Goal: Task Accomplishment & Management: Manage account settings

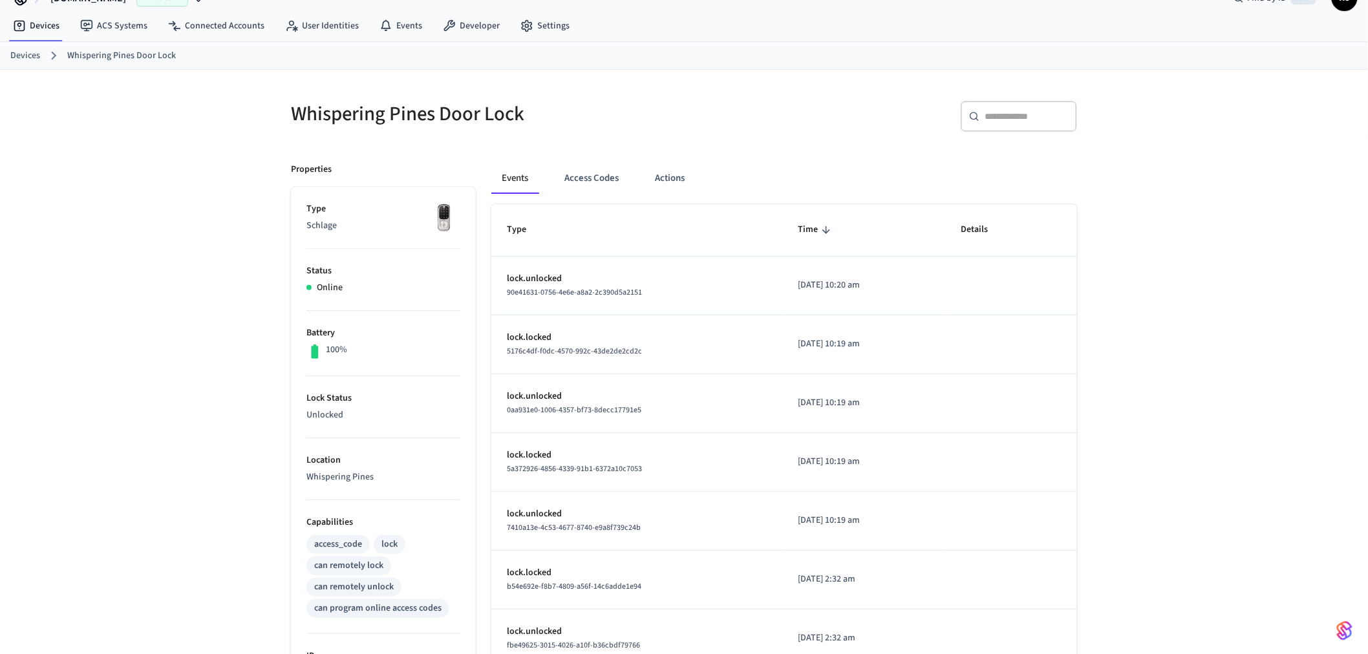
scroll to position [72, 0]
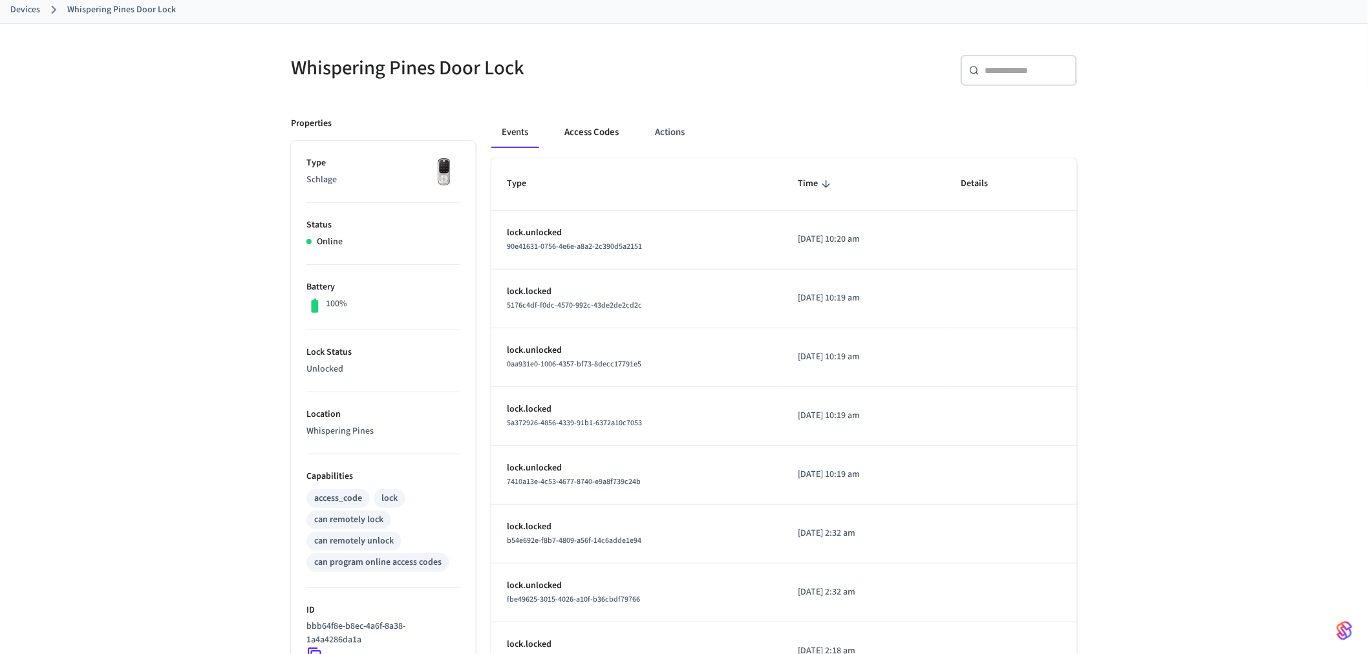
click at [590, 125] on button "Access Codes" at bounding box center [591, 132] width 75 height 31
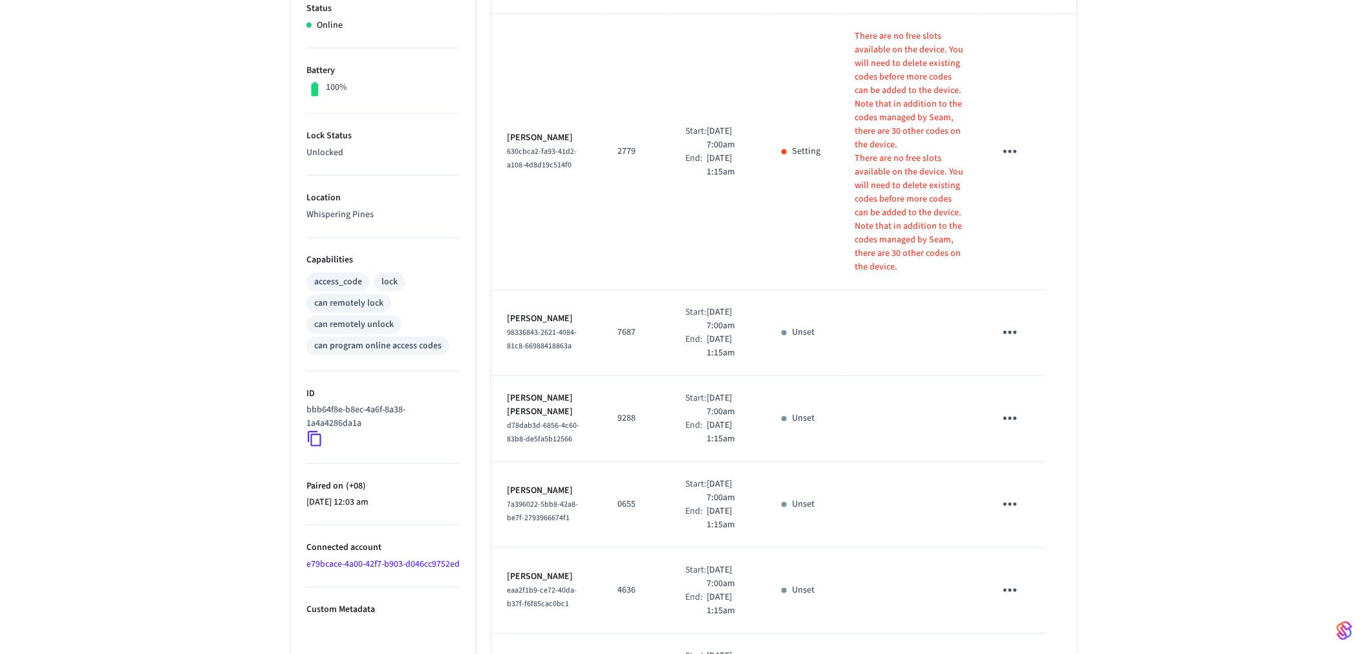
scroll to position [16, 0]
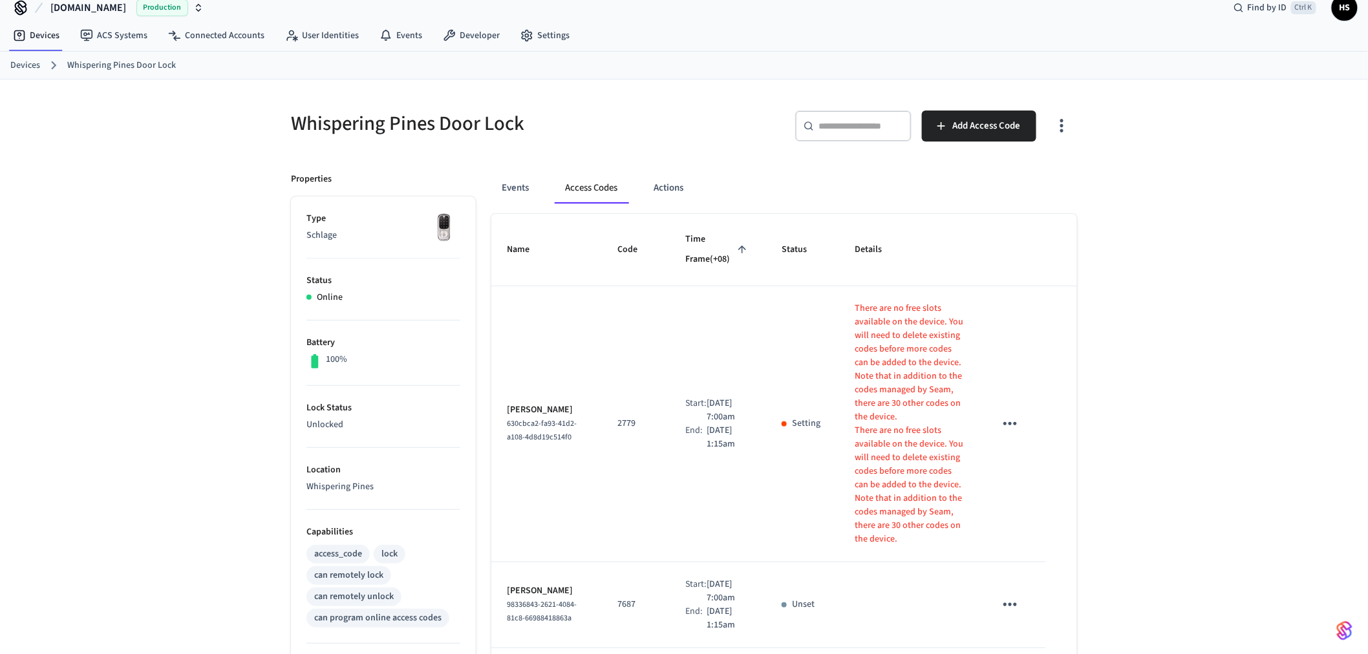
click at [1065, 127] on icon "button" at bounding box center [1062, 126] width 20 height 20
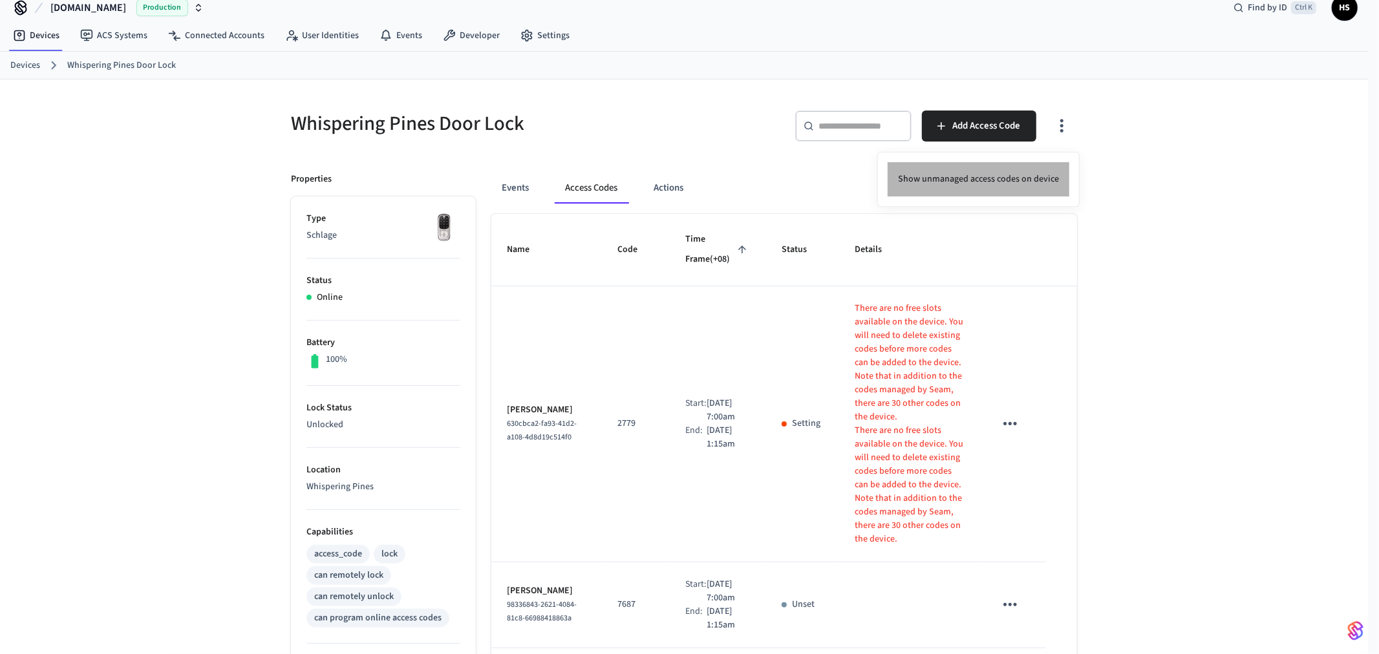
click at [1011, 180] on li "Show unmanaged access codes on device" at bounding box center [979, 179] width 182 height 34
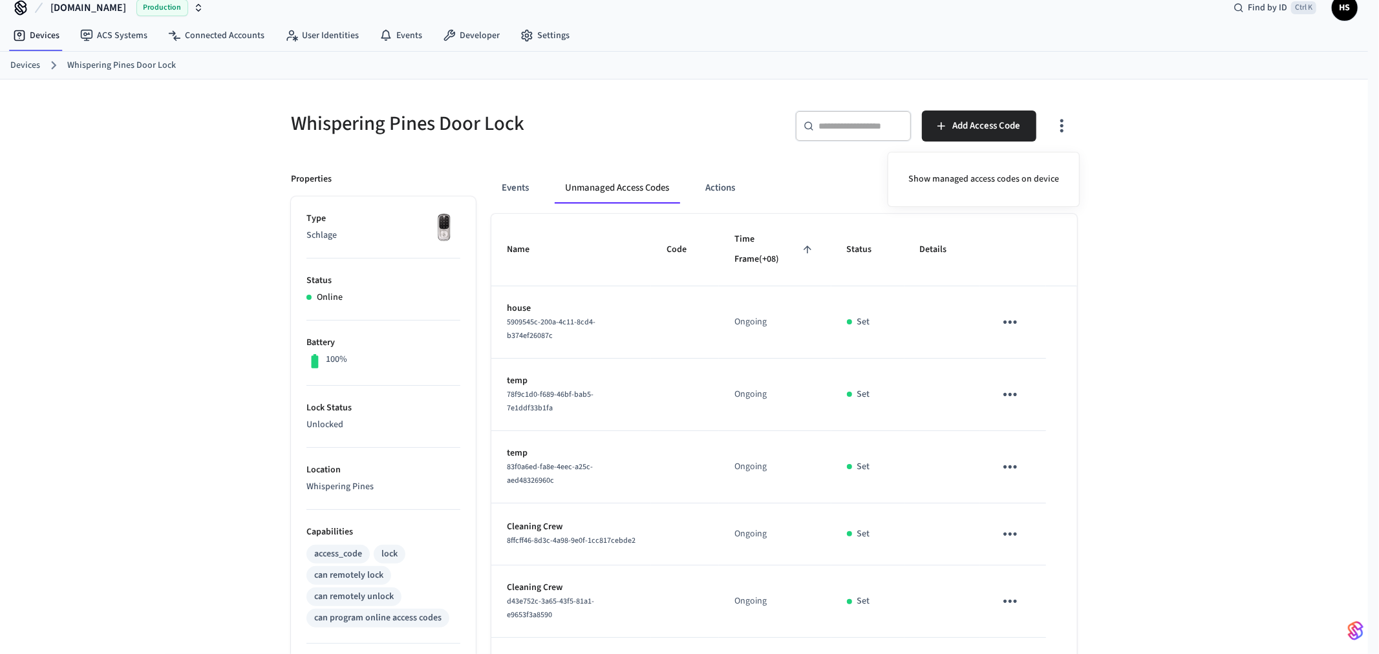
drag, startPoint x: 708, startPoint y: 328, endPoint x: 704, endPoint y: 333, distance: 6.9
click at [704, 333] on div at bounding box center [689, 327] width 1379 height 654
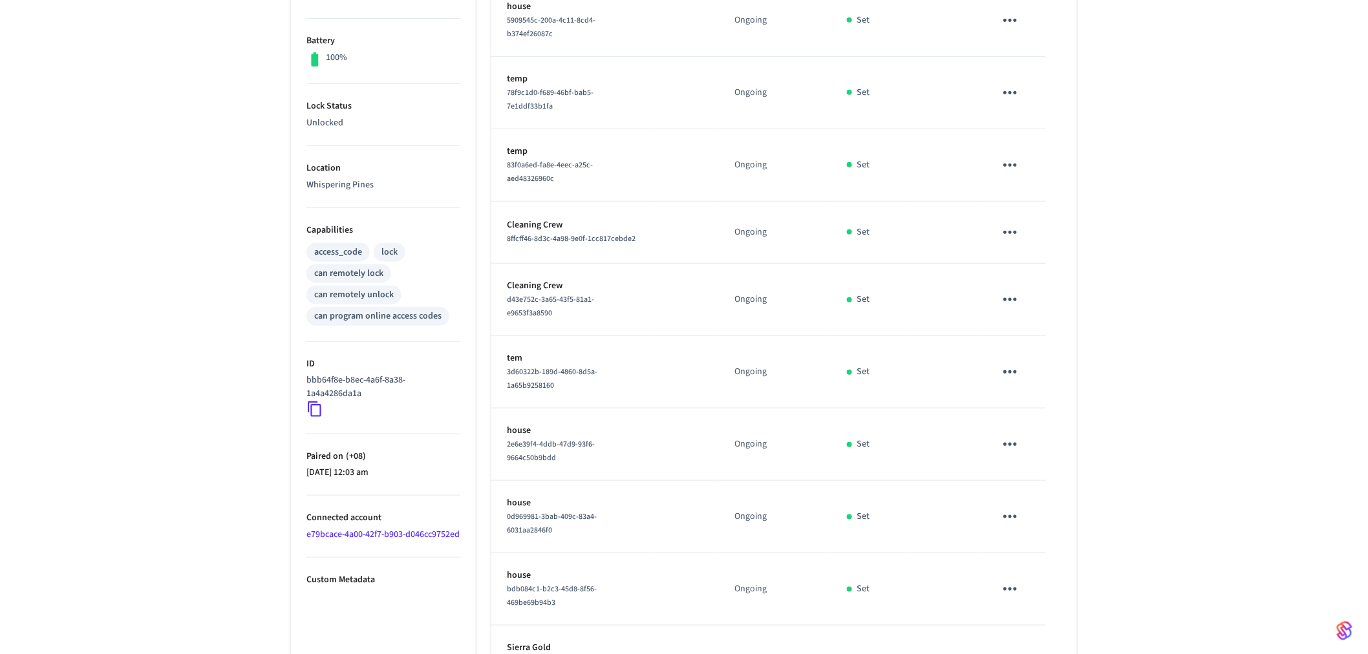
scroll to position [56, 0]
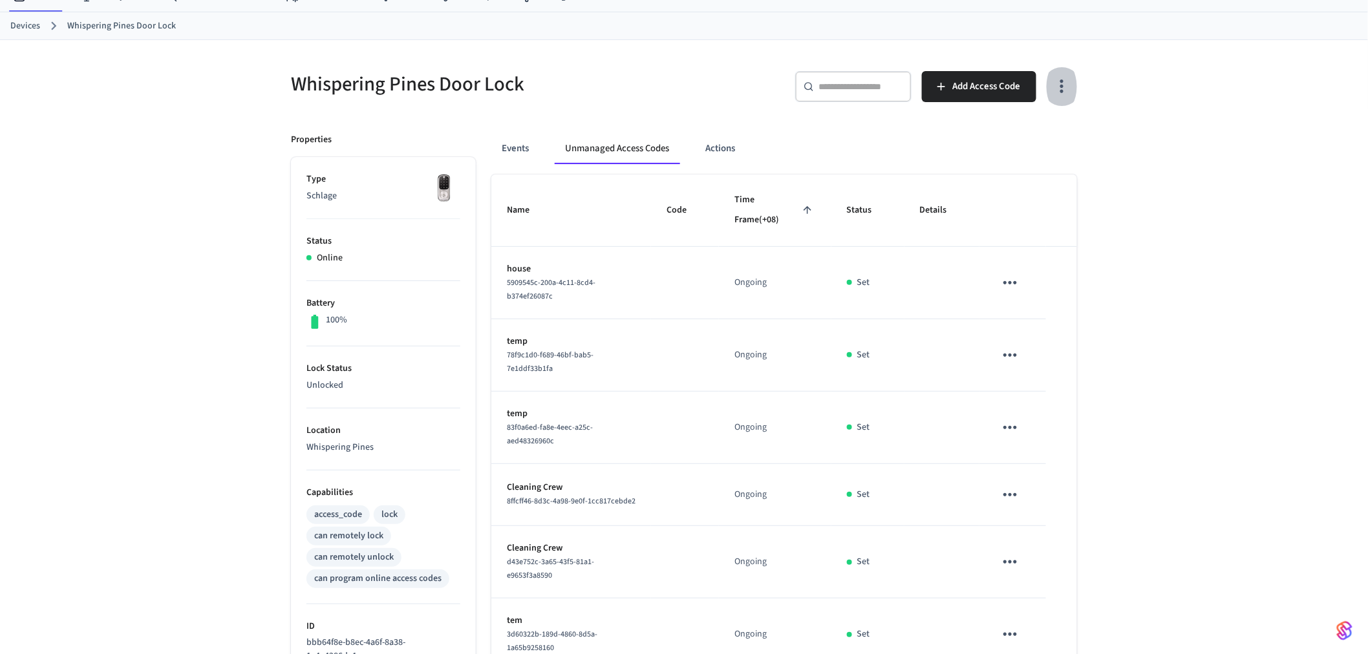
click at [1061, 80] on icon "button" at bounding box center [1062, 86] width 20 height 20
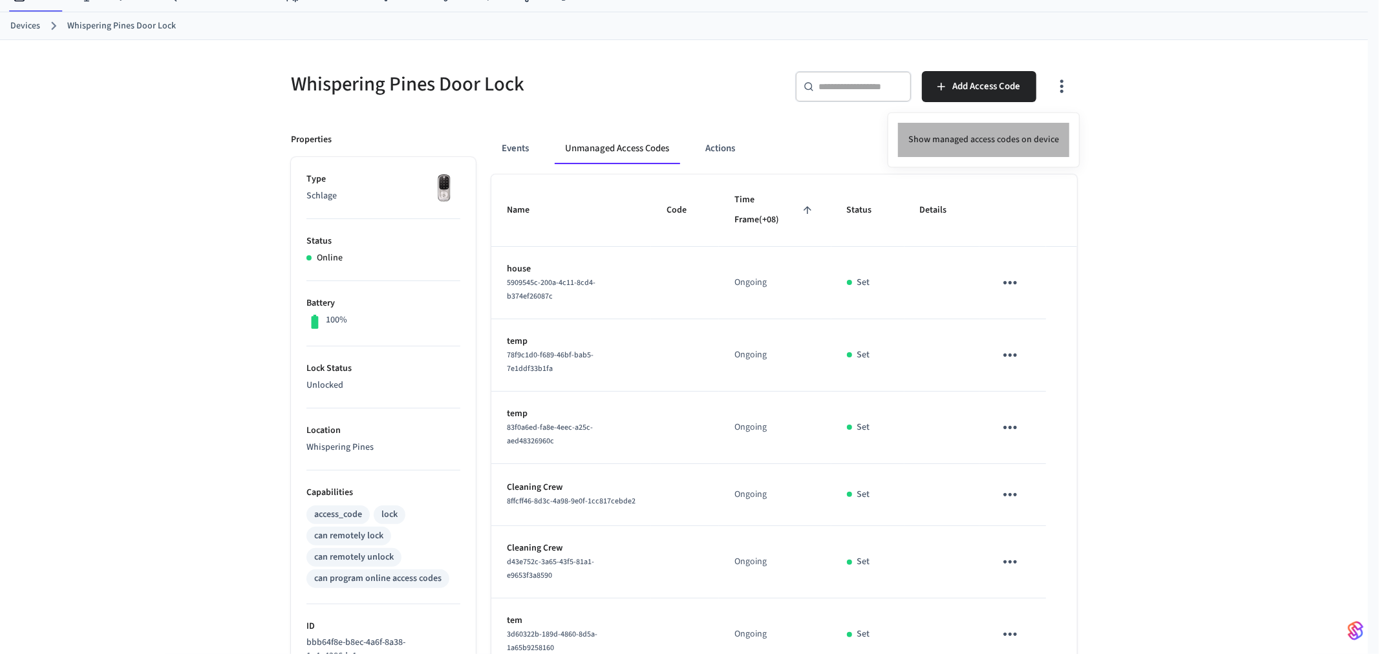
click at [994, 143] on li "Show managed access codes on device" at bounding box center [983, 140] width 171 height 34
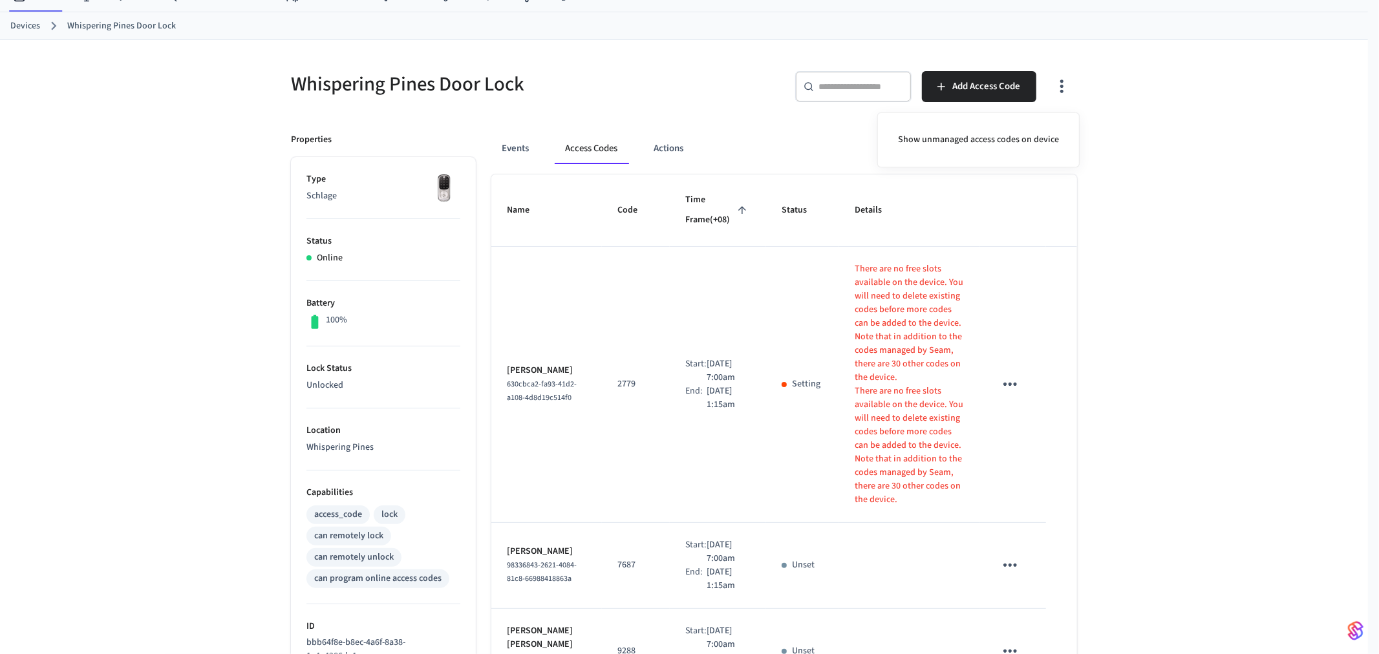
click at [883, 281] on div at bounding box center [689, 327] width 1379 height 654
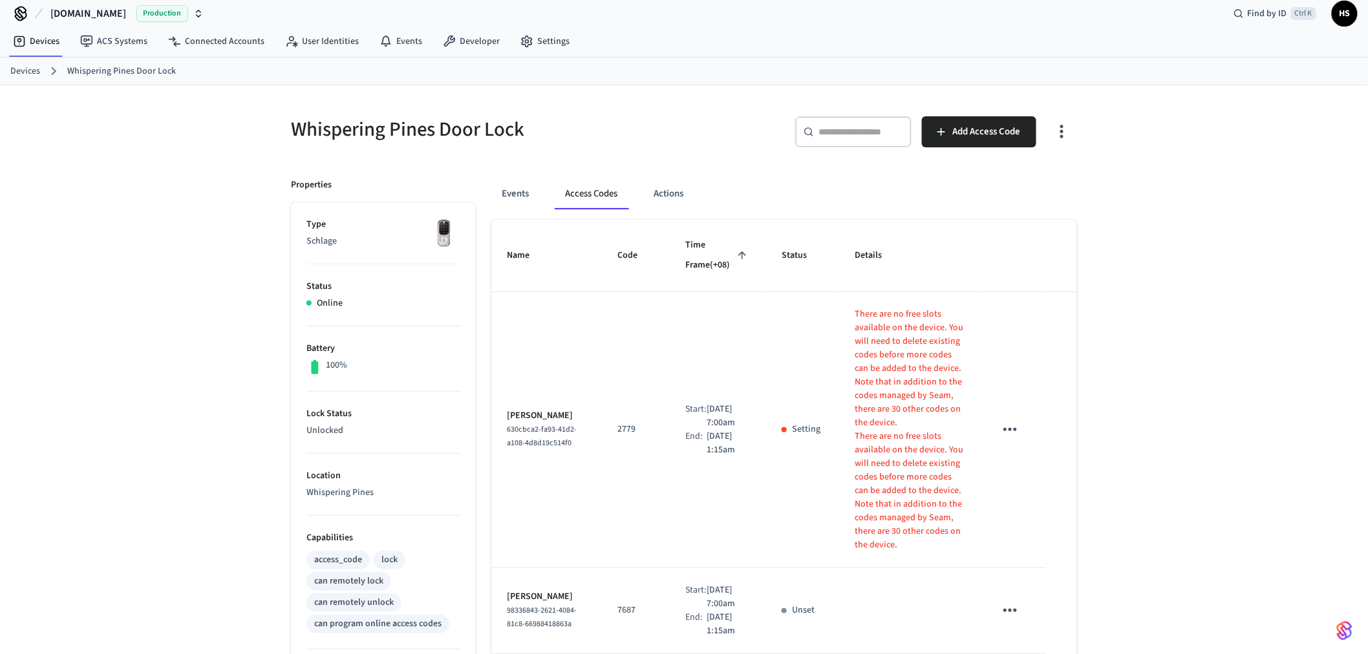
scroll to position [0, 0]
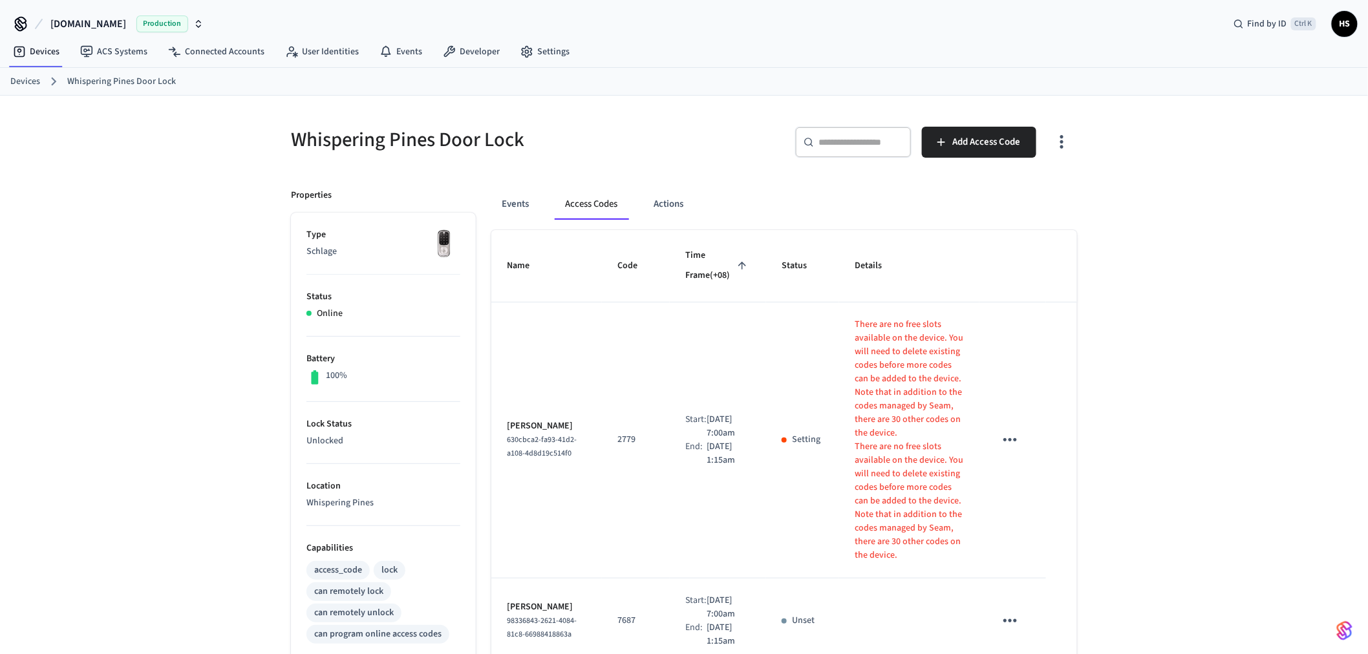
click at [1064, 138] on icon "button" at bounding box center [1062, 142] width 20 height 20
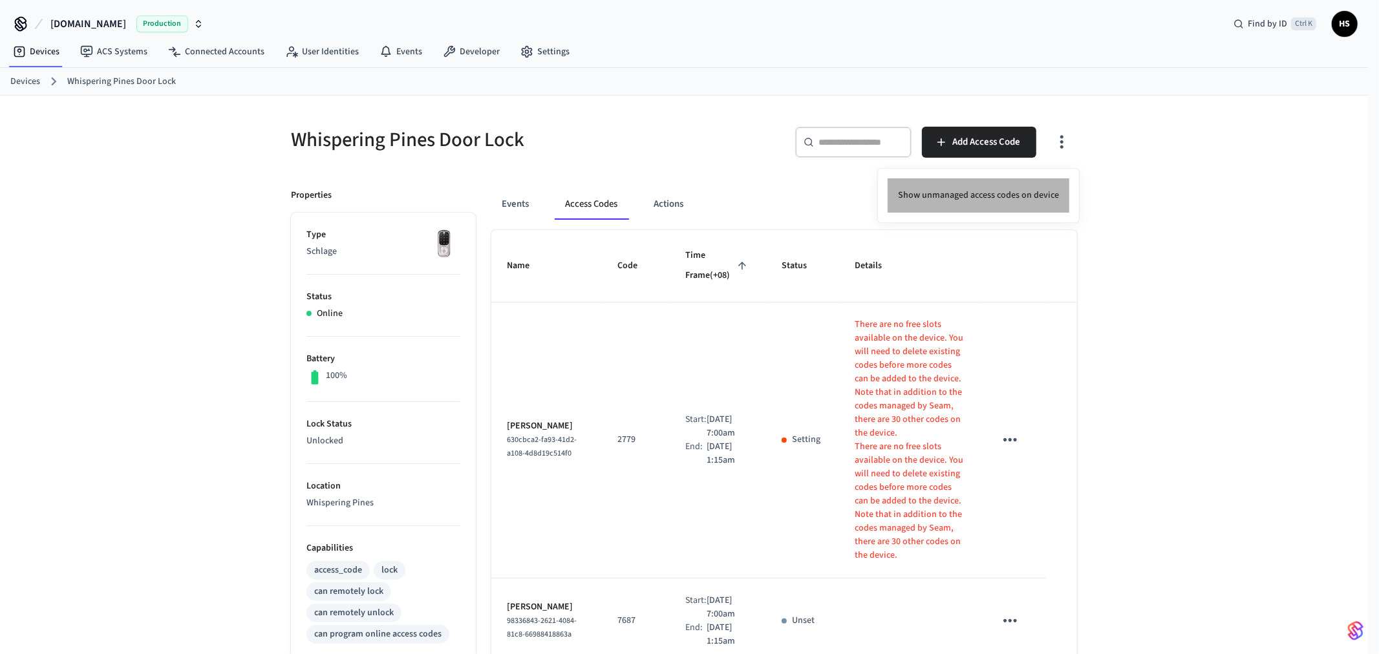
click at [1006, 188] on li "Show unmanaged access codes on device" at bounding box center [979, 195] width 182 height 34
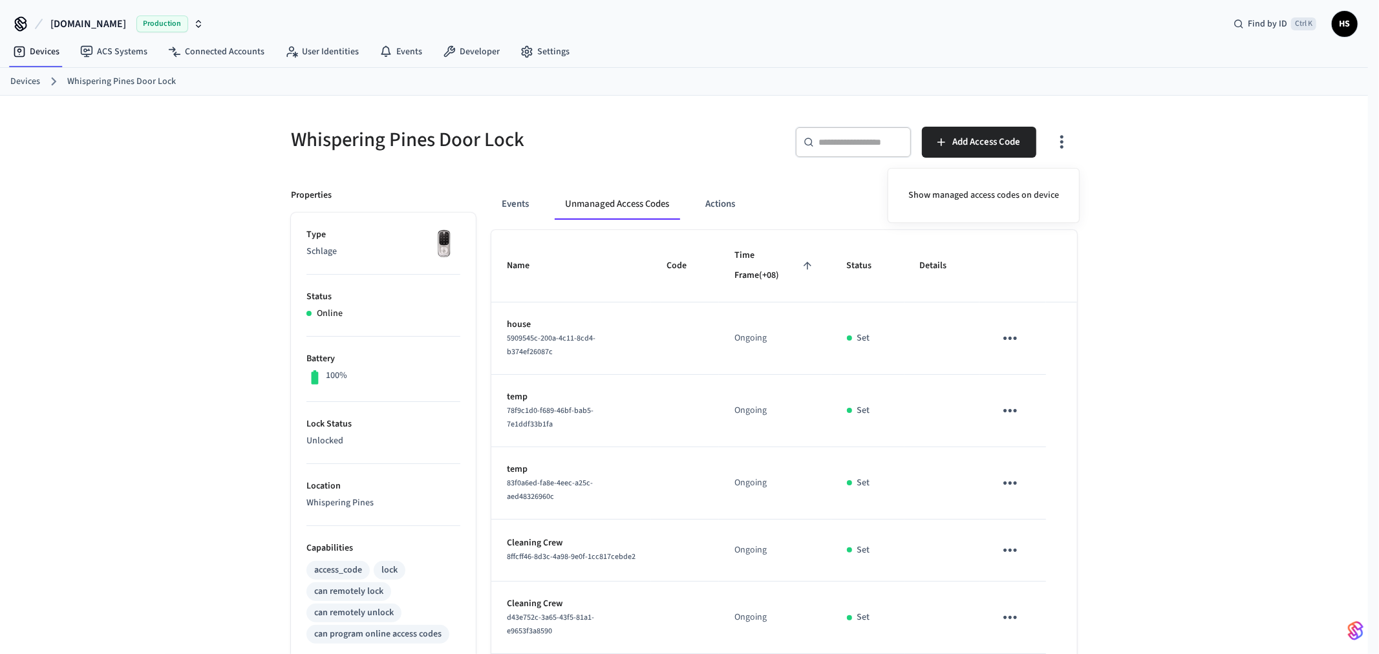
click at [760, 335] on div at bounding box center [689, 327] width 1379 height 654
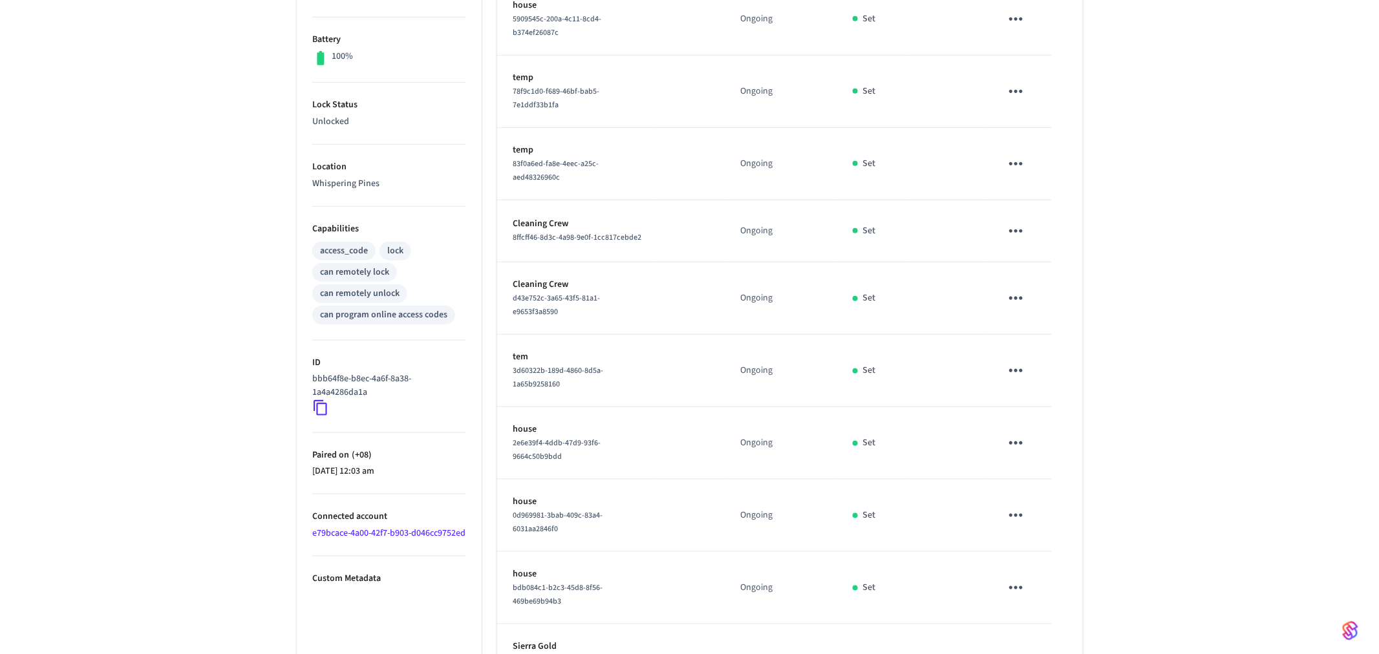
scroll to position [415, 0]
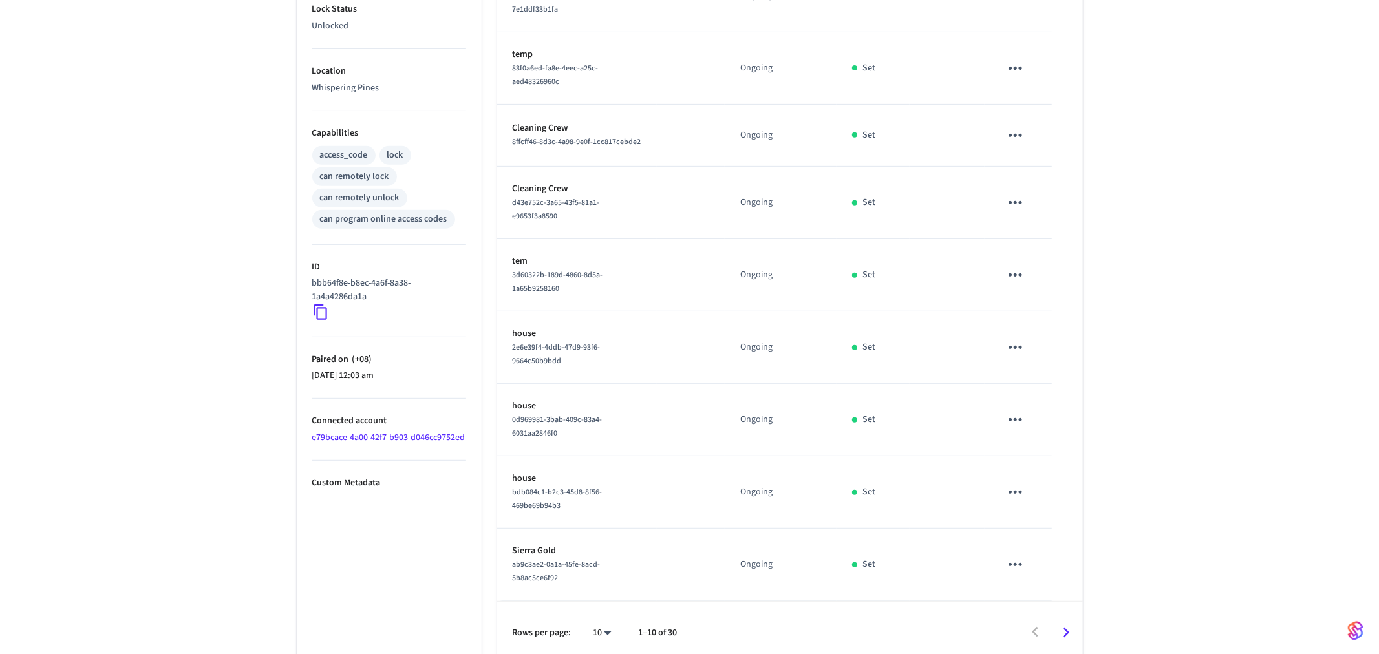
click at [591, 630] on body "[DOMAIN_NAME] Production Find by ID Ctrl K HS Devices ACS Systems Connected Acc…" at bounding box center [689, 124] width 1379 height 1079
click at [593, 620] on li "All" at bounding box center [592, 616] width 34 height 34
type input "**"
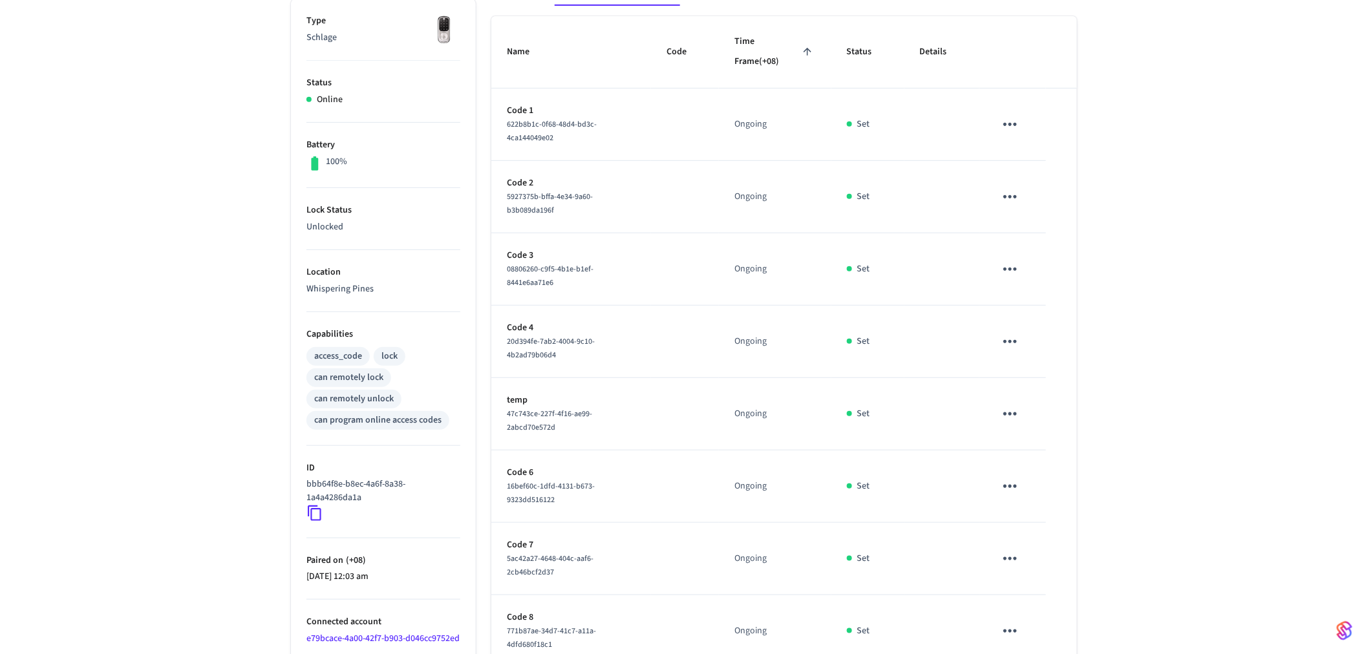
scroll to position [215, 0]
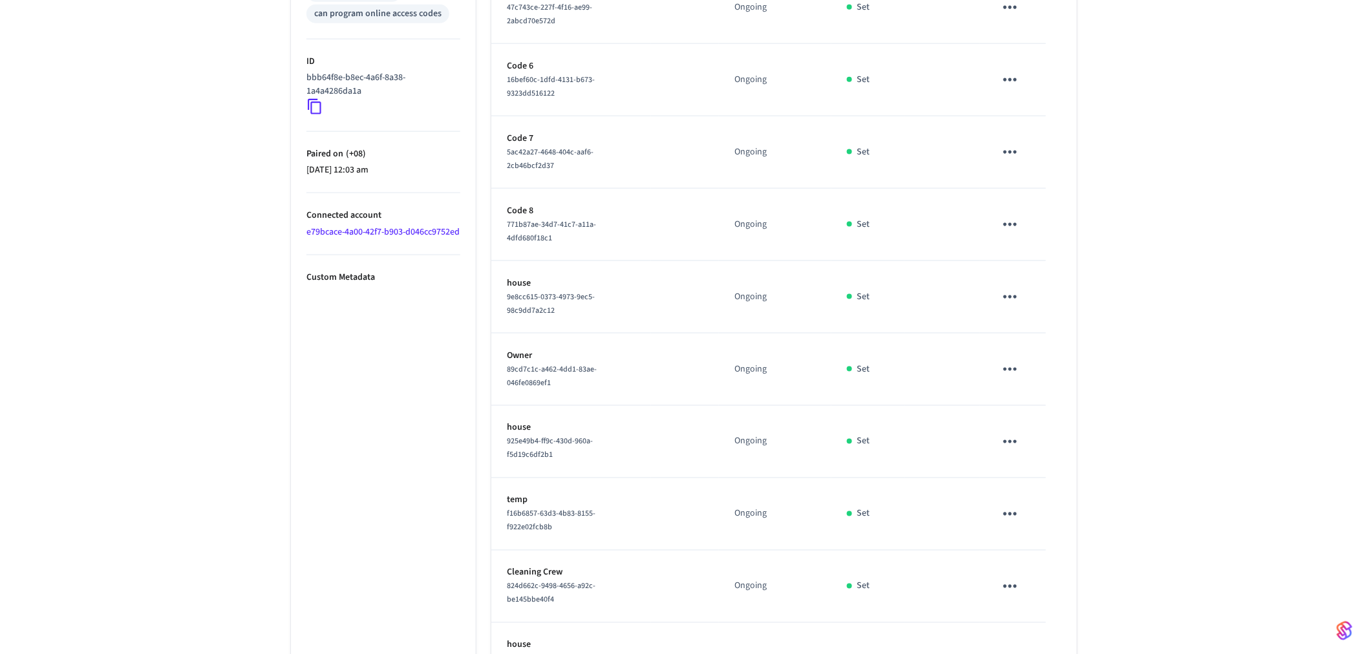
scroll to position [431, 0]
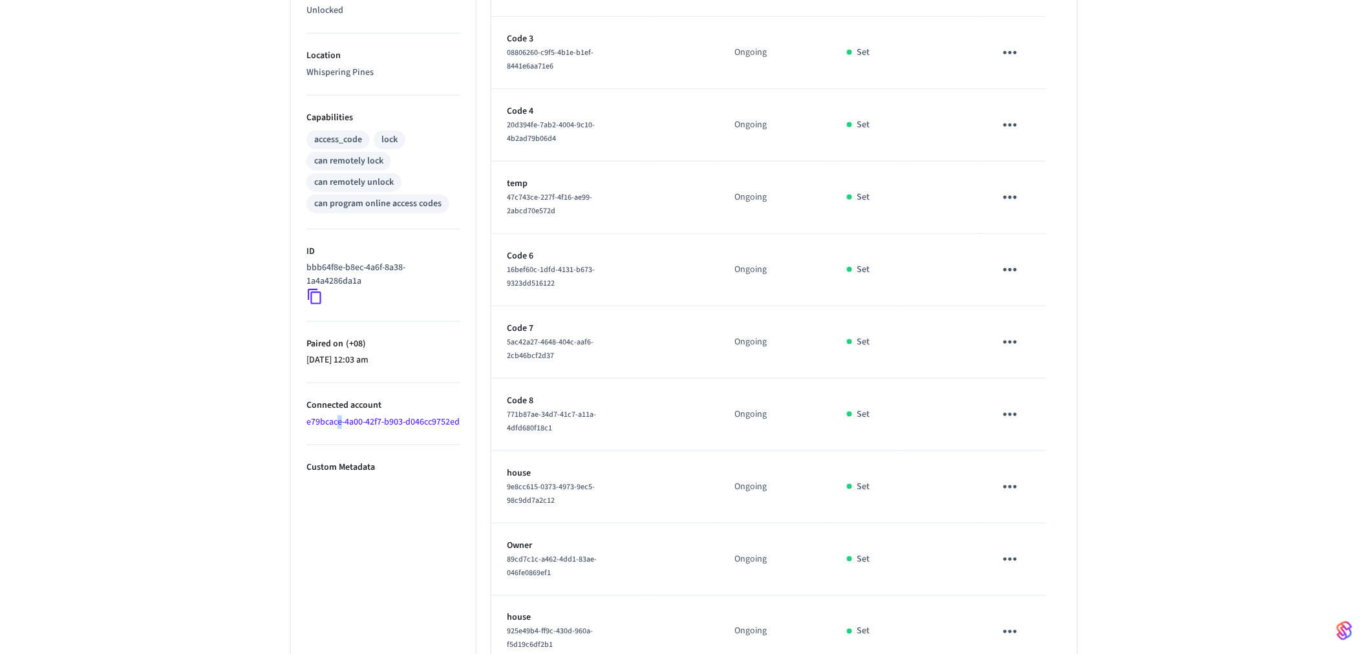
click at [339, 426] on link "e79bcace-4a00-42f7-b903-d046cc9752ed" at bounding box center [383, 422] width 153 height 13
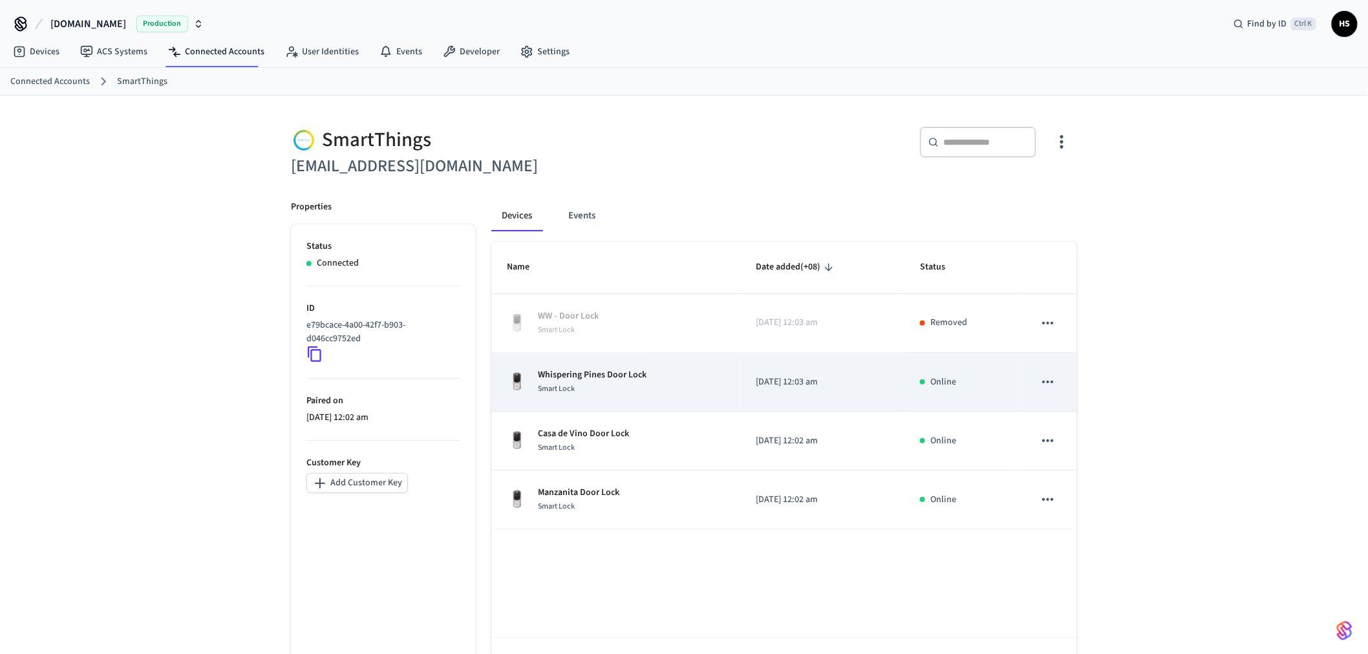
click at [692, 399] on td "Whispering Pines Door Lock Smart Lock" at bounding box center [615, 382] width 249 height 59
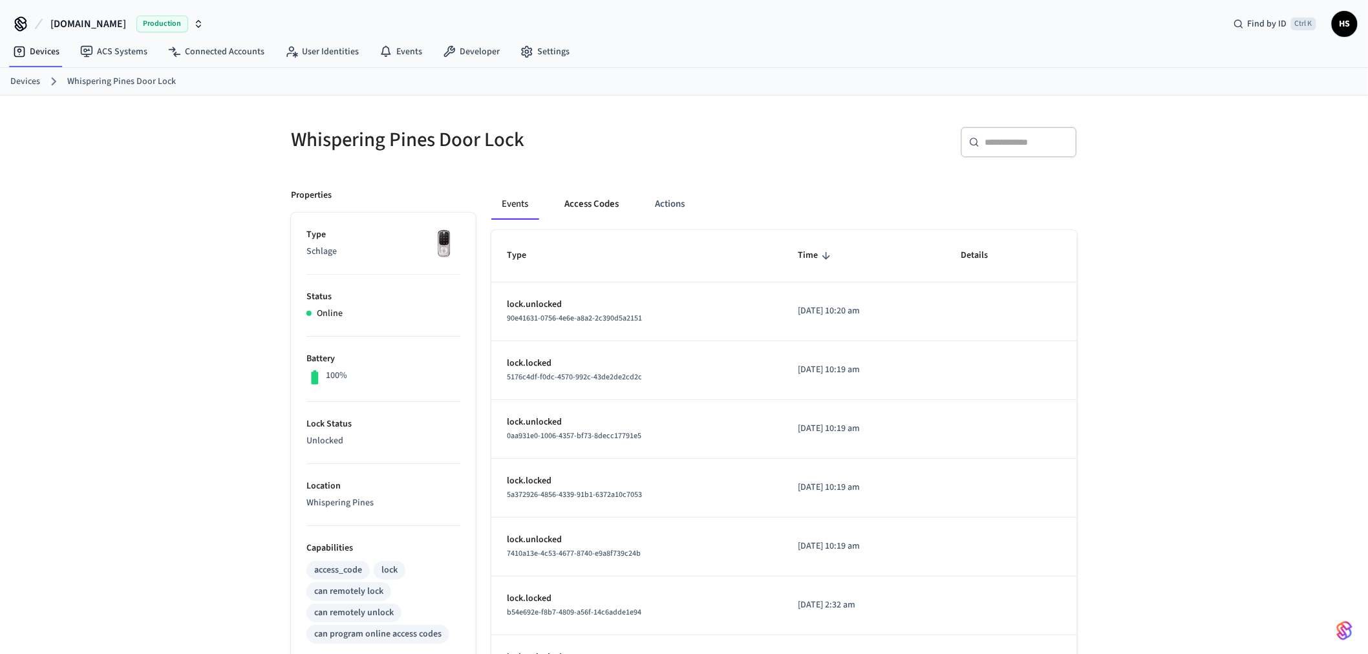
click at [597, 207] on button "Access Codes" at bounding box center [591, 204] width 75 height 31
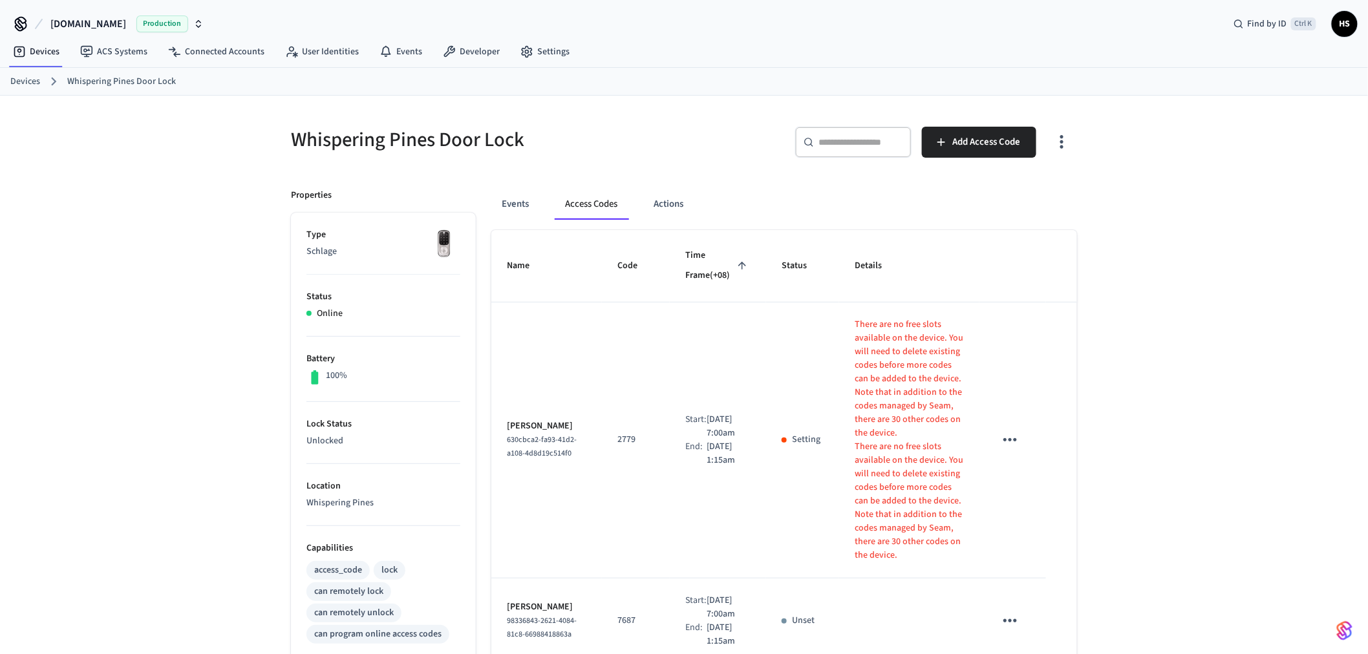
click at [1064, 144] on icon "button" at bounding box center [1062, 142] width 20 height 20
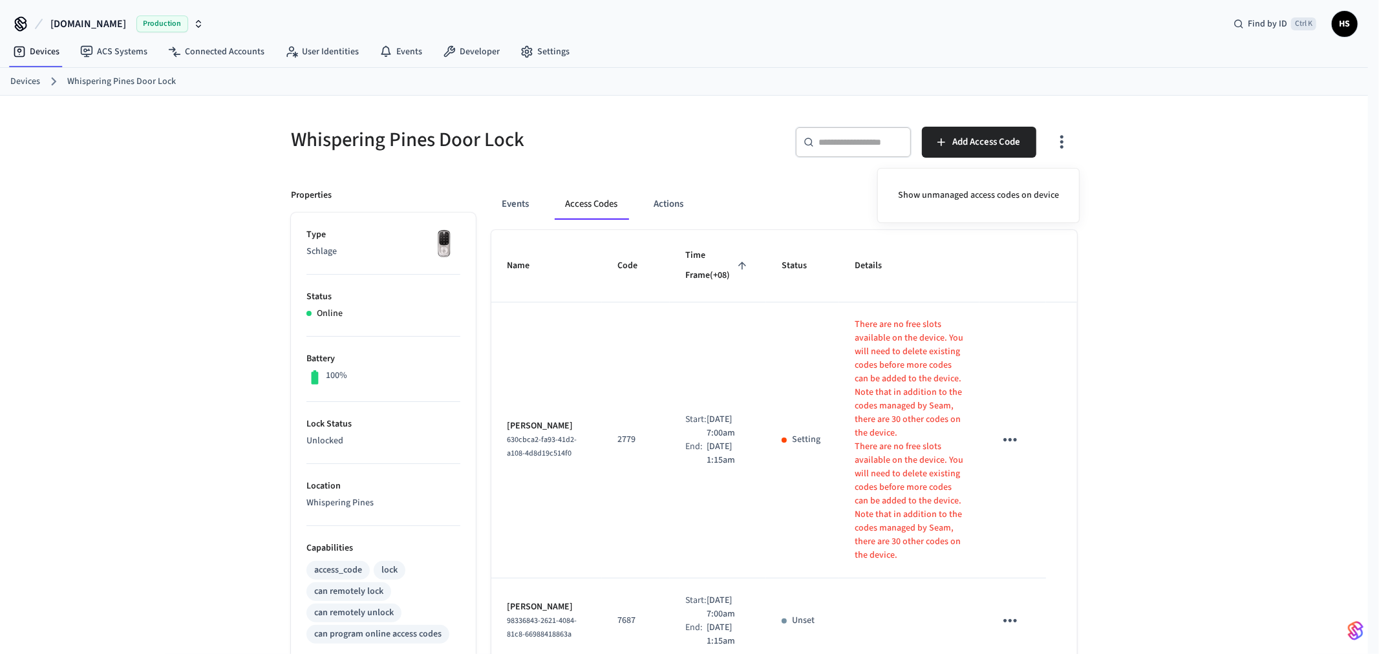
drag, startPoint x: 1010, startPoint y: 198, endPoint x: 975, endPoint y: 215, distance: 38.2
click at [1009, 198] on li "Show unmanaged access codes on device" at bounding box center [979, 195] width 182 height 34
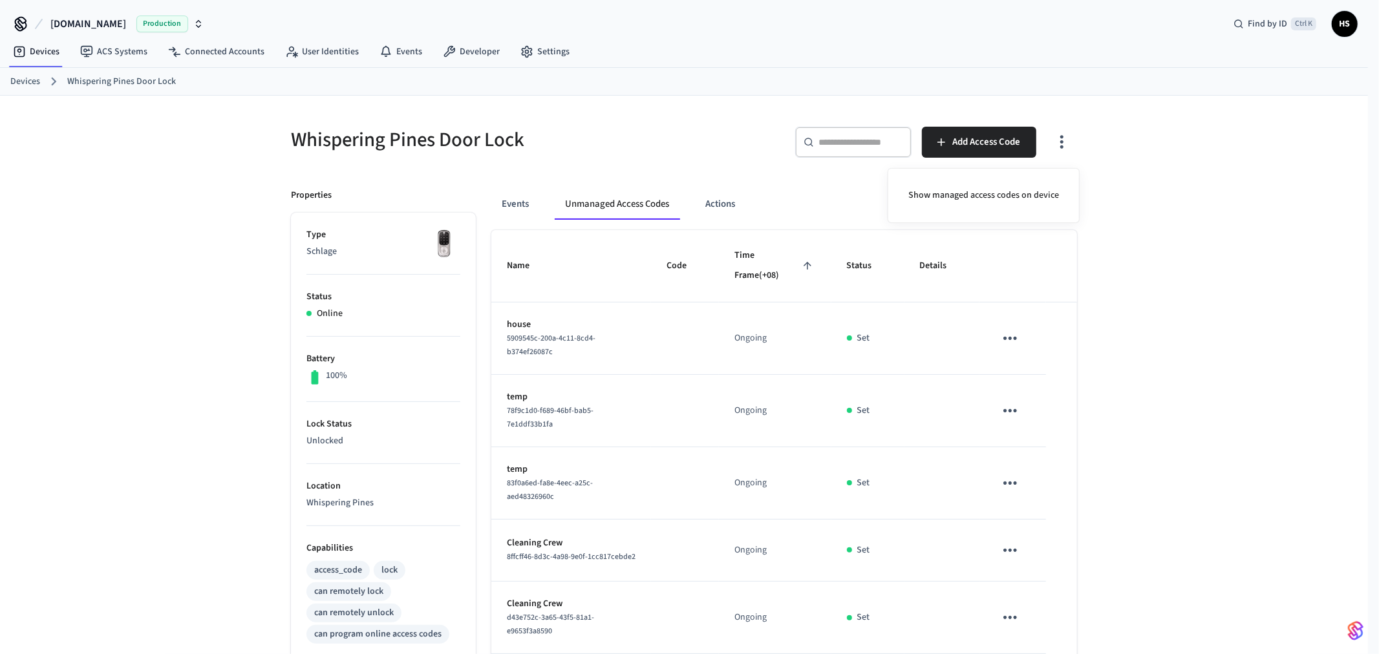
click at [742, 455] on div at bounding box center [689, 327] width 1379 height 654
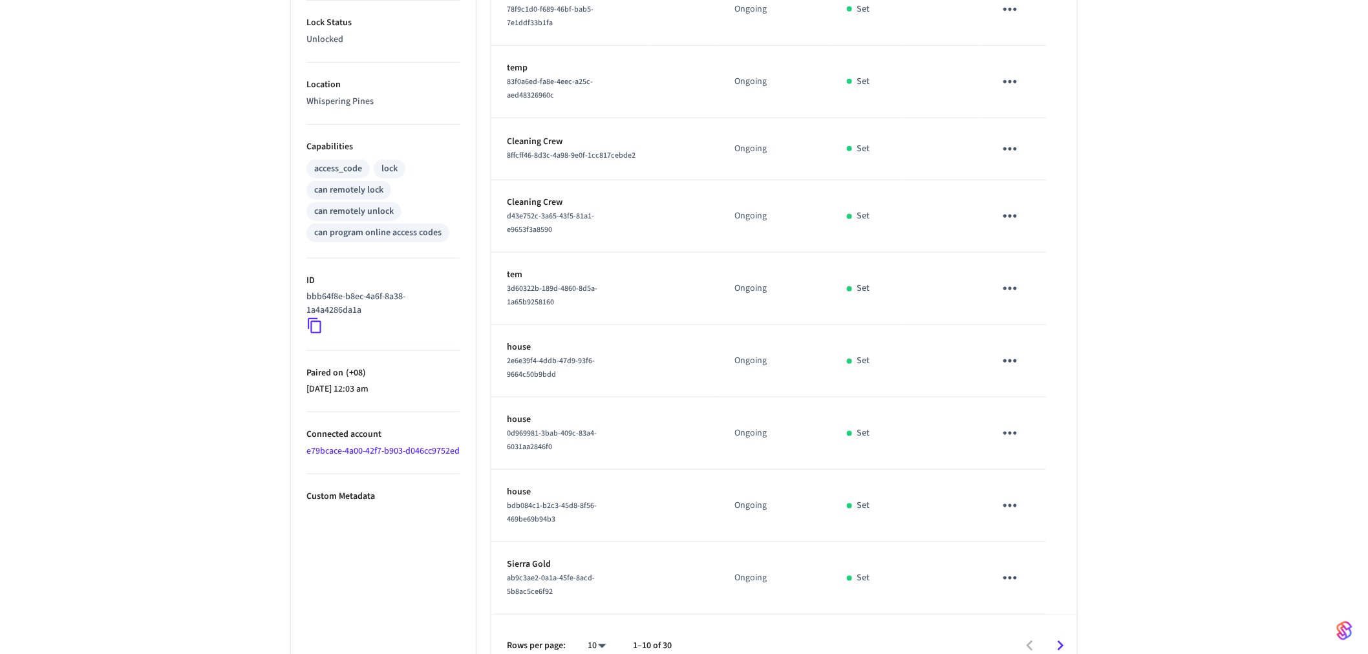
scroll to position [415, 0]
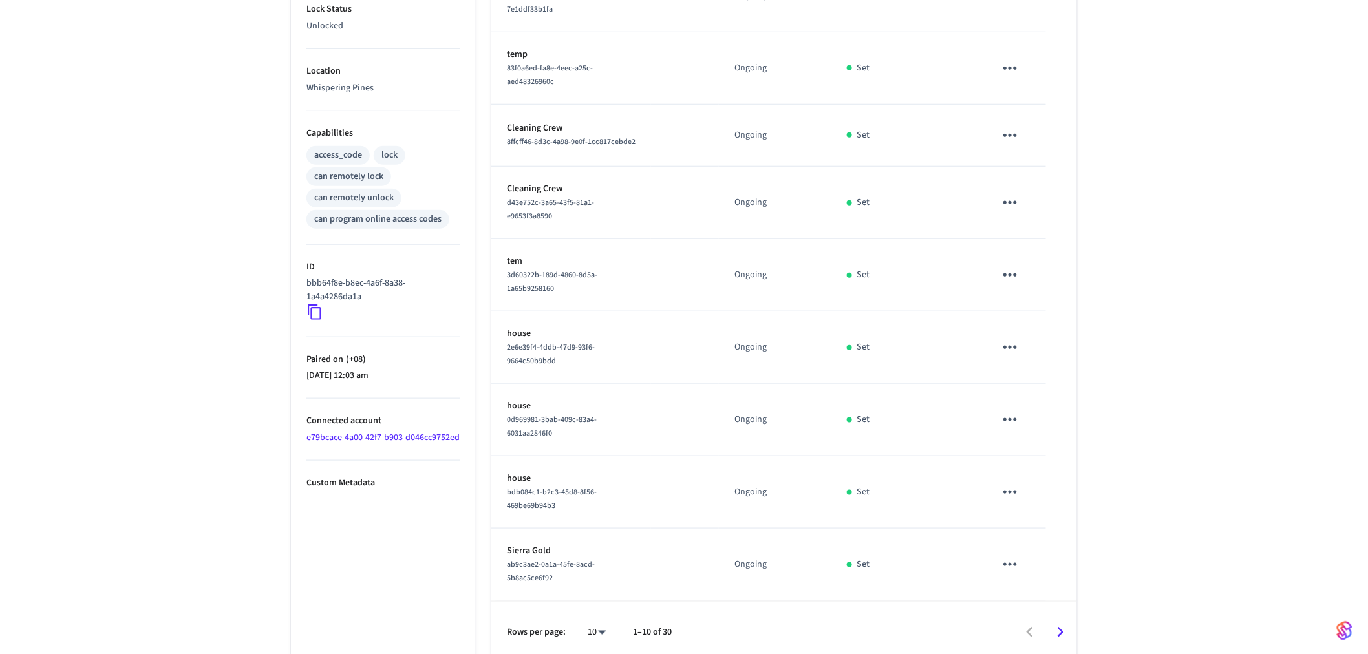
click at [144, 392] on div "Whispering Pines Door Lock ​ ​ Add Access Code Properties Type Schlage Status O…" at bounding box center [684, 173] width 1368 height 984
